Goal: Find specific page/section: Find specific page/section

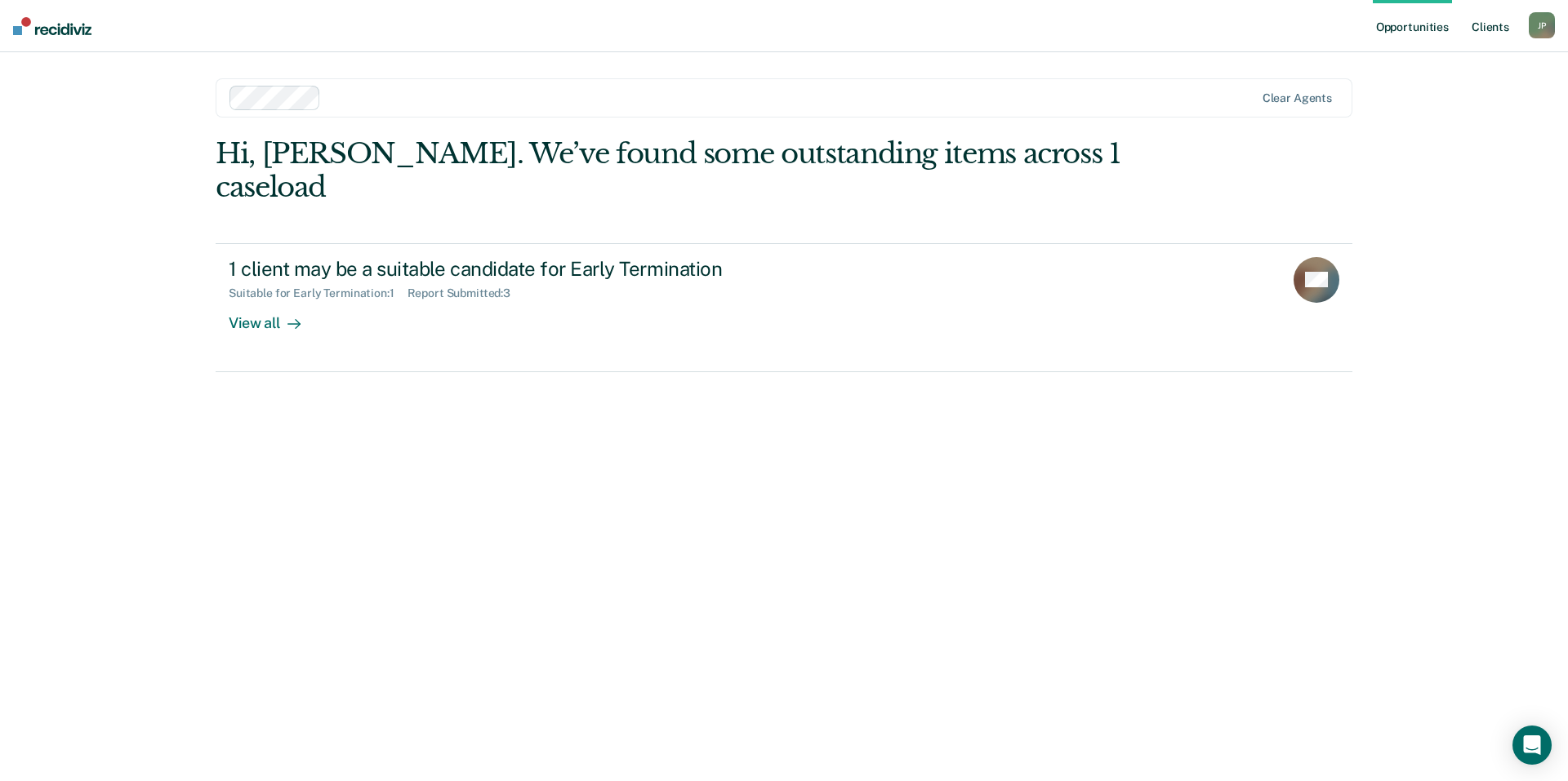
click at [1485, 29] on link "Client s" at bounding box center [1490, 26] width 44 height 52
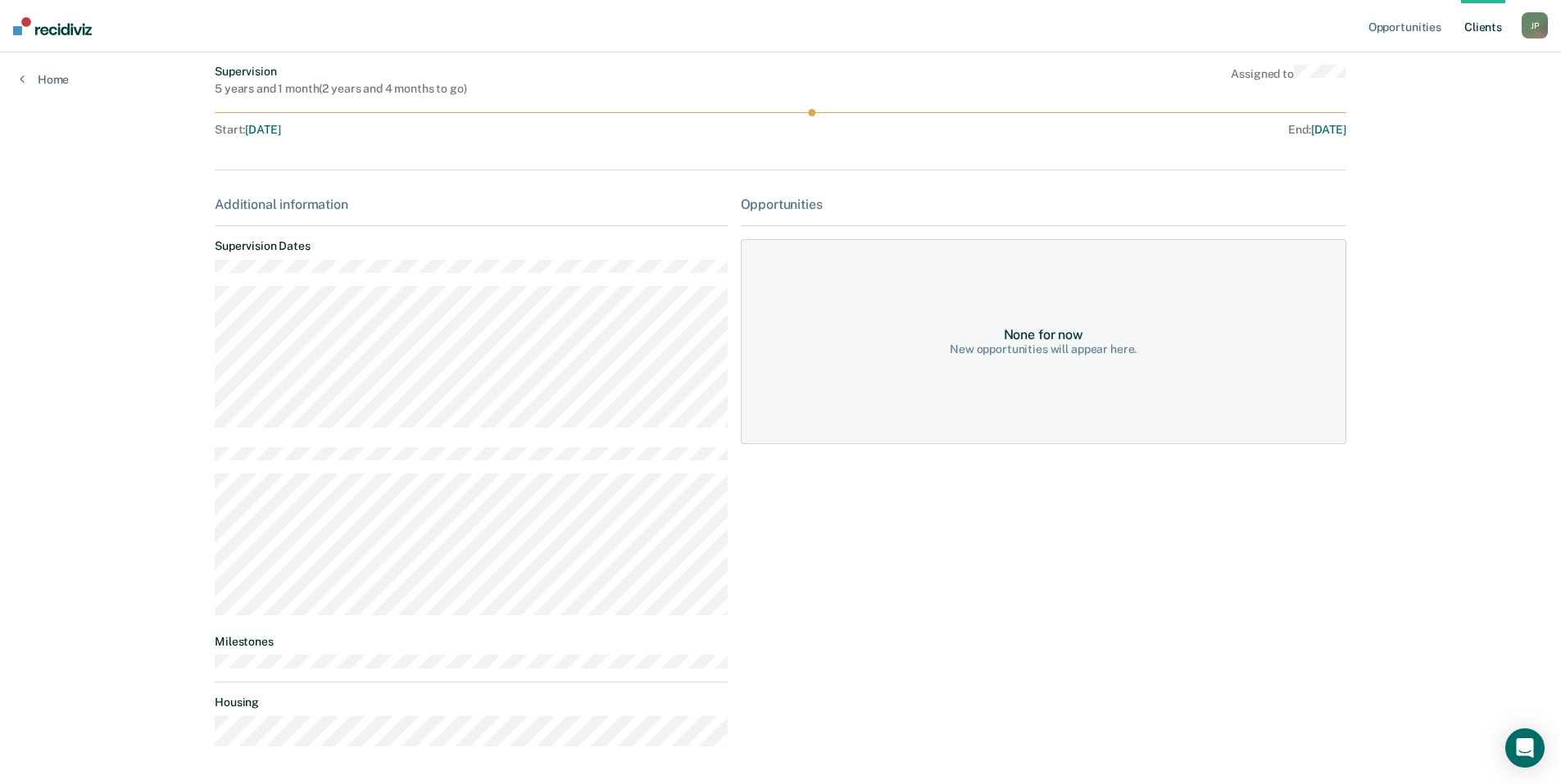
scroll to position [184, 0]
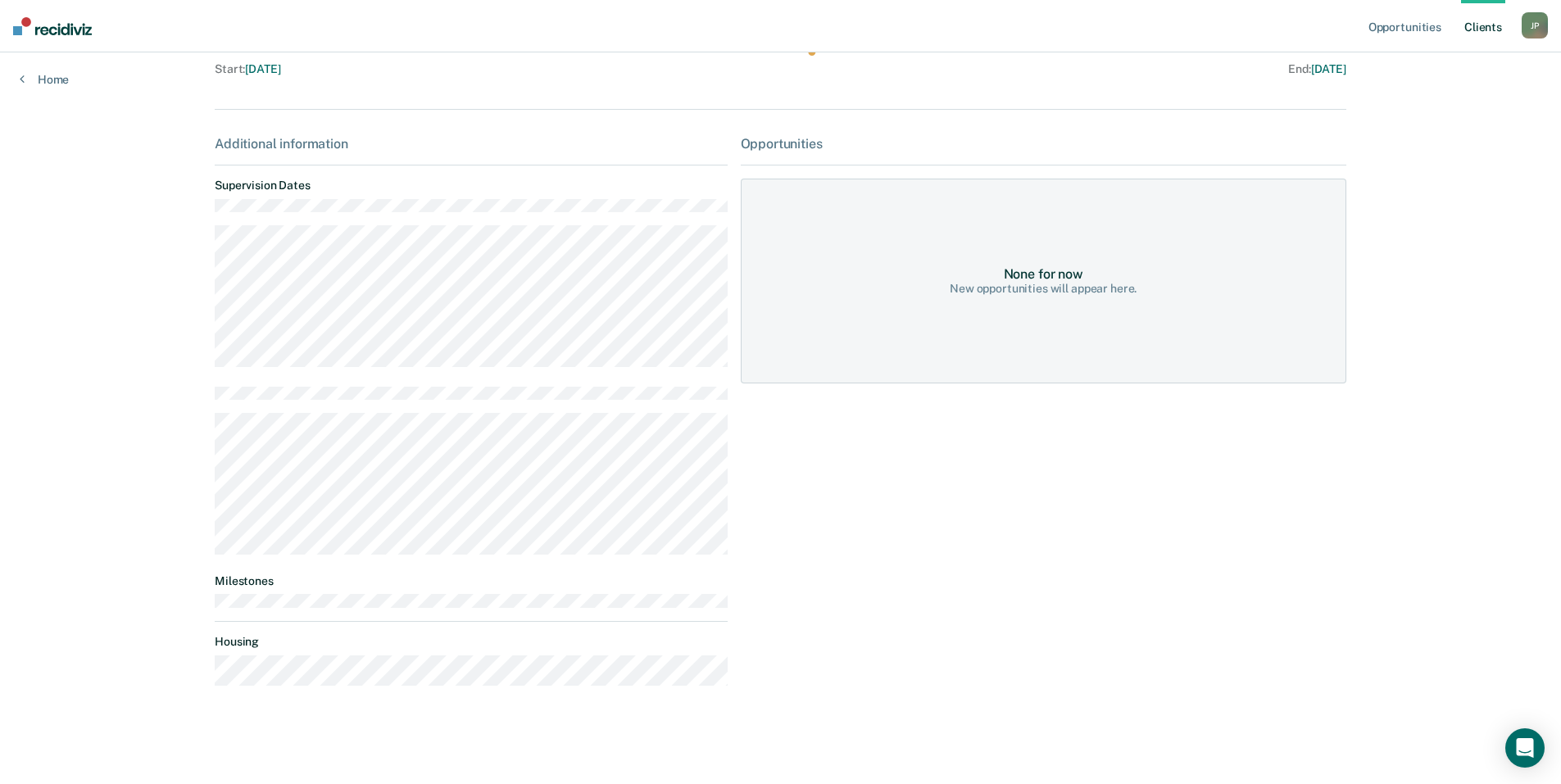
click at [831, 591] on div "Opportunities None for now New opportunities will appear here." at bounding box center [1043, 417] width 605 height 564
